Goal: Check status: Check status

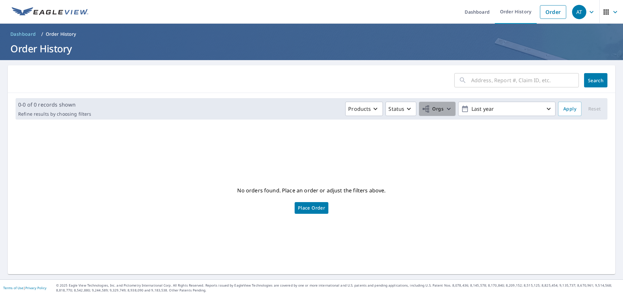
click at [446, 109] on icon "button" at bounding box center [449, 109] width 8 height 8
click at [304, 146] on input "[PERSON_NAME] Creek Window Company" at bounding box center [306, 146] width 8 height 8
checkbox input "true"
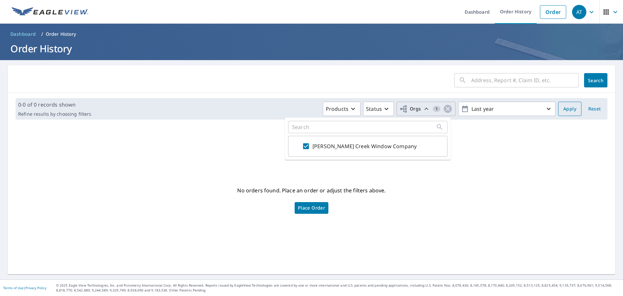
click at [571, 109] on span "Apply" at bounding box center [570, 109] width 13 height 8
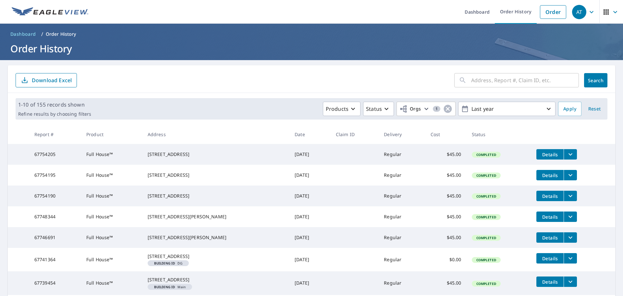
click at [479, 84] on input "text" at bounding box center [526, 80] width 108 height 18
type input "502"
click button "Search" at bounding box center [596, 80] width 23 height 14
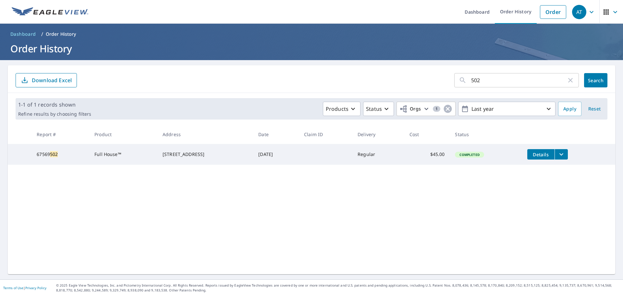
click at [490, 81] on input "502" at bounding box center [519, 80] width 95 height 18
type input "5205"
click button "Search" at bounding box center [596, 80] width 23 height 14
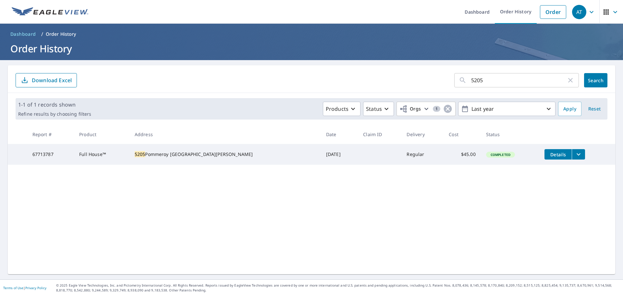
click at [572, 155] on button "filesDropdownBtn-67713787" at bounding box center [578, 154] width 13 height 10
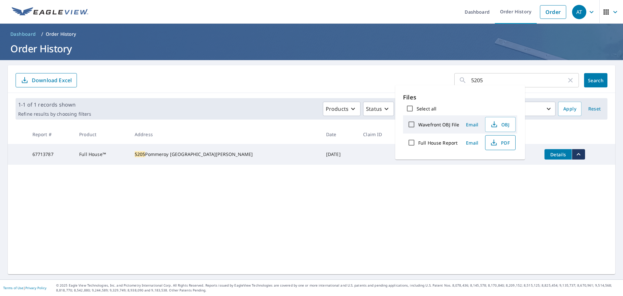
click at [508, 147] on button "PDF" at bounding box center [500, 142] width 31 height 15
